Goal: Task Accomplishment & Management: Use online tool/utility

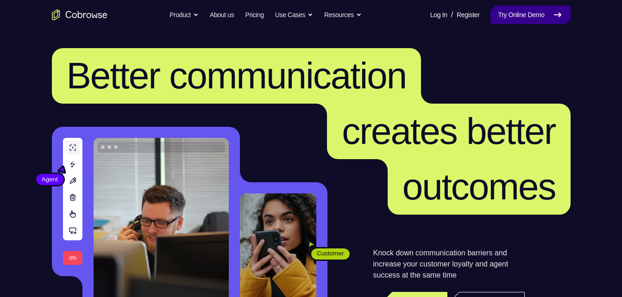
click at [519, 19] on link "Try Online Demo" at bounding box center [530, 15] width 80 height 19
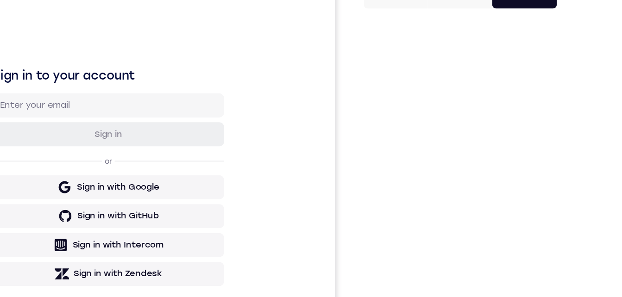
scroll to position [159, 0]
